Goal: Task Accomplishment & Management: Use online tool/utility

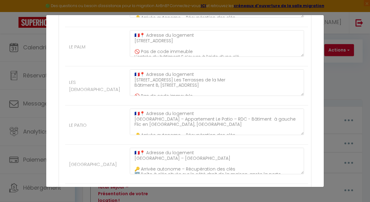
scroll to position [1022, 0]
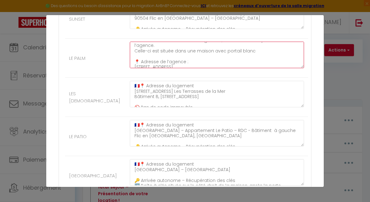
drag, startPoint x: 134, startPoint y: 52, endPoint x: 200, endPoint y: 66, distance: 68.2
click at [201, 67] on textarea "🇫🇷📍 Adresse du logement [STREET_ADDRESS] 🚫 Pas de code immeuble L’entrée du bât…" at bounding box center [217, 55] width 174 height 26
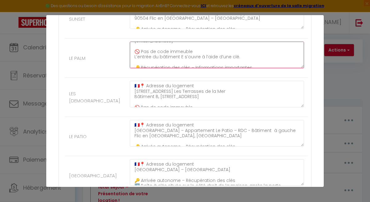
scroll to position [0, 0]
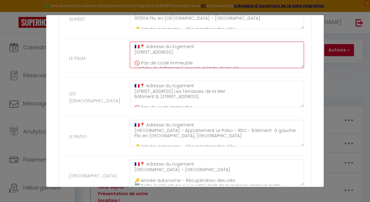
click at [196, 56] on textarea "🇫🇷📍 Adresse du logement [STREET_ADDRESS] 🚫 Pas de code immeuble L’entrée du bât…" at bounding box center [217, 55] width 174 height 26
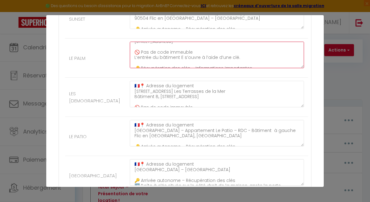
drag, startPoint x: 134, startPoint y: 54, endPoint x: 189, endPoint y: 38, distance: 57.4
click at [189, 37] on ul "Autres Le SOHO 🇫🇷📍 Adresse du logement [STREET_ADDRESS][PERSON_NAME] Parking N°…" at bounding box center [185, 93] width 246 height 359
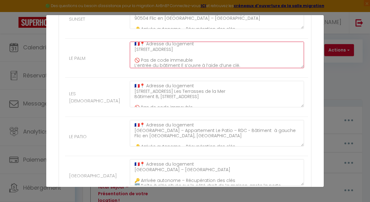
scroll to position [1021, 0]
drag, startPoint x: 135, startPoint y: 51, endPoint x: 196, endPoint y: 59, distance: 61.2
click at [195, 59] on textarea "🇫🇷📍 Adresse du logement [STREET_ADDRESS] 🚫 Pas de code immeuble L’entrée du bât…" at bounding box center [217, 55] width 174 height 26
click at [200, 53] on textarea "🇫🇷📍 Adresse du logement [STREET_ADDRESS] 🚫 Pas de code immeuble L’entrée du bât…" at bounding box center [217, 55] width 174 height 26
drag, startPoint x: 134, startPoint y: 50, endPoint x: 175, endPoint y: 50, distance: 41.0
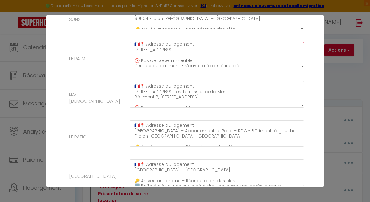
click at [174, 50] on textarea "🇫🇷📍 Adresse du logement [STREET_ADDRESS] 🚫 Pas de code immeuble L’entrée du bât…" at bounding box center [217, 55] width 174 height 26
click at [209, 67] on textarea "🇫🇷📍 Adresse du logement [STREET_ADDRESS] 🚫 Pas de code immeuble L’entrée du bât…" at bounding box center [217, 55] width 174 height 26
drag, startPoint x: 158, startPoint y: 55, endPoint x: 206, endPoint y: 55, distance: 48.7
click at [206, 55] on textarea "🇫🇷📍 Adresse du logement [STREET_ADDRESS] 🚫 Pas de code immeuble L’entrée du bât…" at bounding box center [217, 55] width 174 height 26
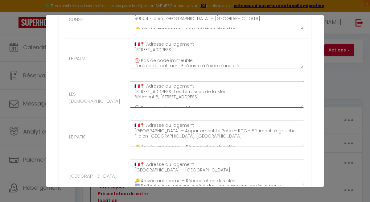
click at [213, 95] on textarea "🇫🇷📍 Adresse du logement [STREET_ADDRESS] Les Terrasses de la Mer Bâtiment B, [S…" at bounding box center [217, 94] width 174 height 26
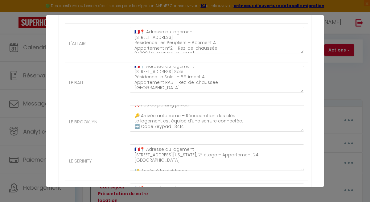
scroll to position [4, 0]
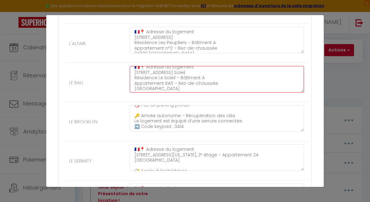
drag, startPoint x: 165, startPoint y: 83, endPoint x: 172, endPoint y: 84, distance: 7.1
click at [172, 84] on textarea "🇫🇷📍 Adresse du logement [STREET_ADDRESS] Soleil Résidence Le Soleil – Bâtiment …" at bounding box center [217, 79] width 174 height 26
click at [135, 74] on textarea "🇫🇷📍 Adresse du logement [STREET_ADDRESS] Soleil Résidence Le Soleil – Bâtiment …" at bounding box center [217, 79] width 174 height 26
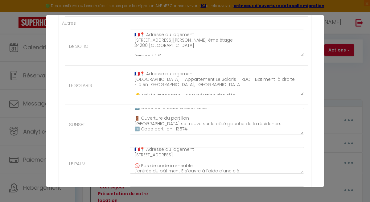
scroll to position [42, 0]
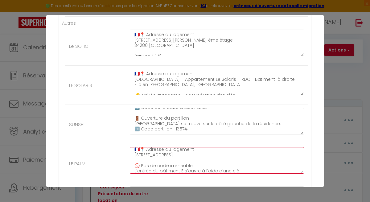
drag, startPoint x: 135, startPoint y: 155, endPoint x: 194, endPoint y: 169, distance: 60.8
click at [194, 169] on textarea "🇫🇷📍 Adresse du logement [STREET_ADDRESS] 🚫 Pas de code immeuble L’entrée du bât…" at bounding box center [217, 160] width 174 height 26
click at [189, 163] on textarea "🇫🇷📍 Adresse du logement [STREET_ADDRESS] 🚫 Pas de code immeuble L’entrée du bât…" at bounding box center [217, 160] width 174 height 26
drag, startPoint x: 135, startPoint y: 155, endPoint x: 202, endPoint y: 169, distance: 68.8
click at [202, 169] on textarea "🇫🇷📍 Adresse du logement [STREET_ADDRESS] 🚫 Pas de code immeuble L’entrée du bât…" at bounding box center [217, 160] width 174 height 26
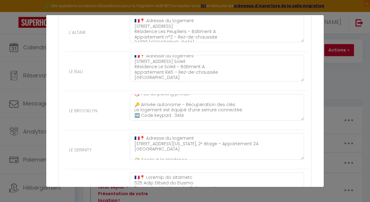
scroll to position [589, 0]
